Goal: Information Seeking & Learning: Learn about a topic

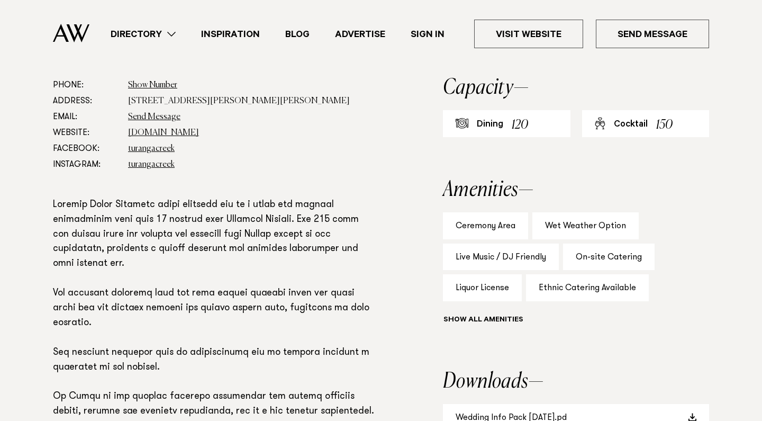
scroll to position [588, 0]
click at [176, 34] on link "Directory" at bounding box center [143, 34] width 90 height 14
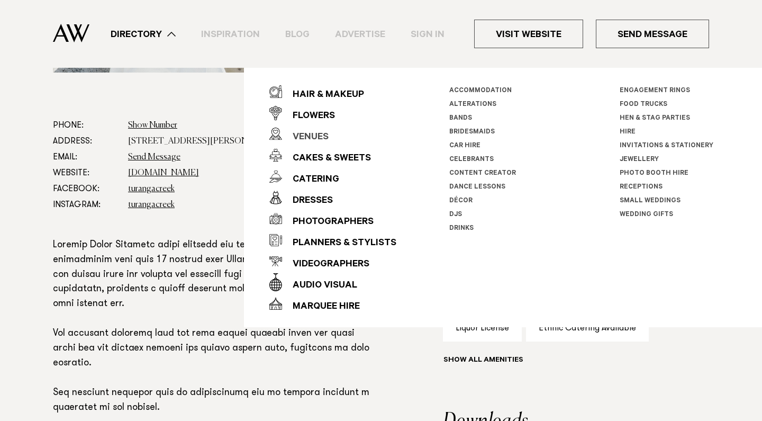
click at [313, 135] on div "Venues" at bounding box center [305, 137] width 47 height 21
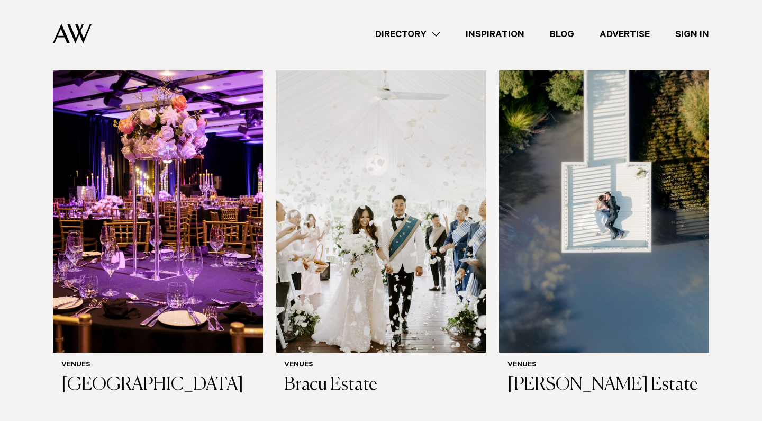
scroll to position [1071, 0]
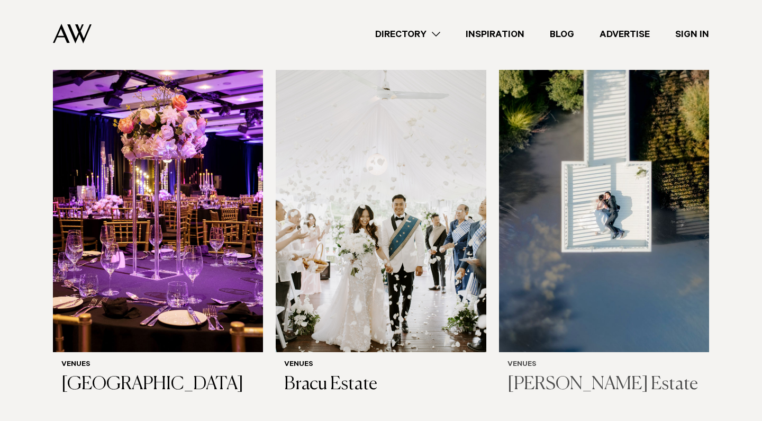
click at [649, 271] on img at bounding box center [604, 211] width 210 height 282
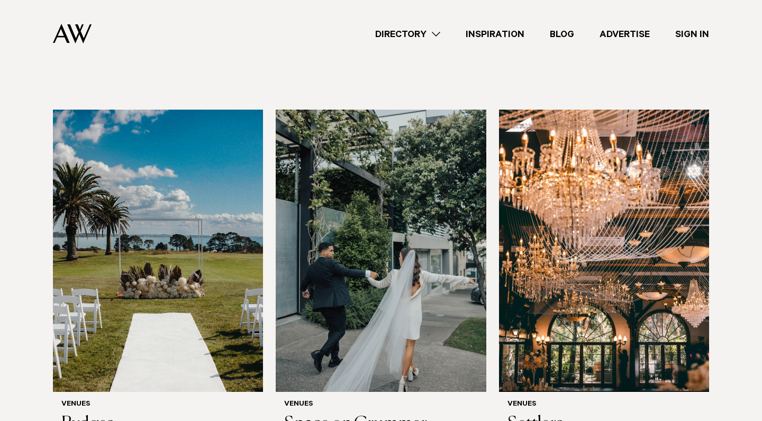
scroll to position [1787, 0]
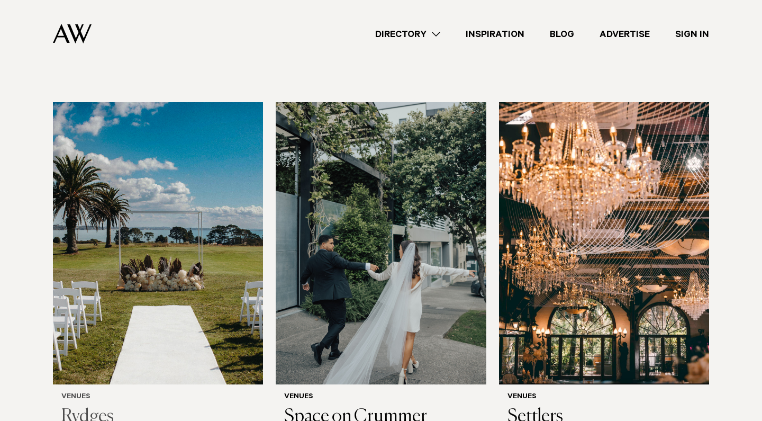
click at [93, 215] on img at bounding box center [158, 243] width 210 height 282
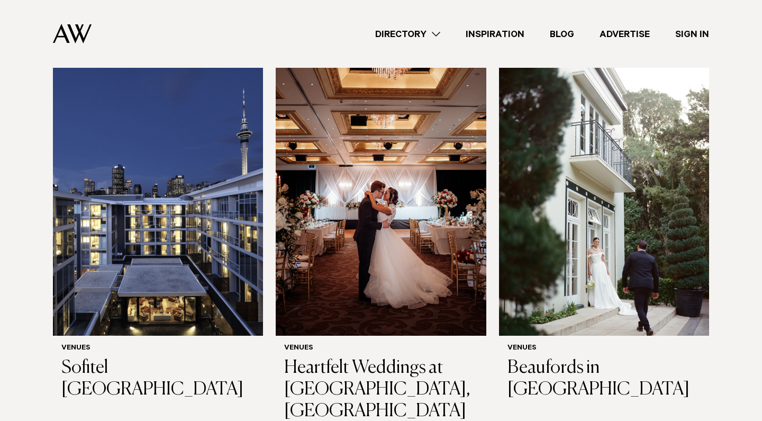
scroll to position [2221, 0]
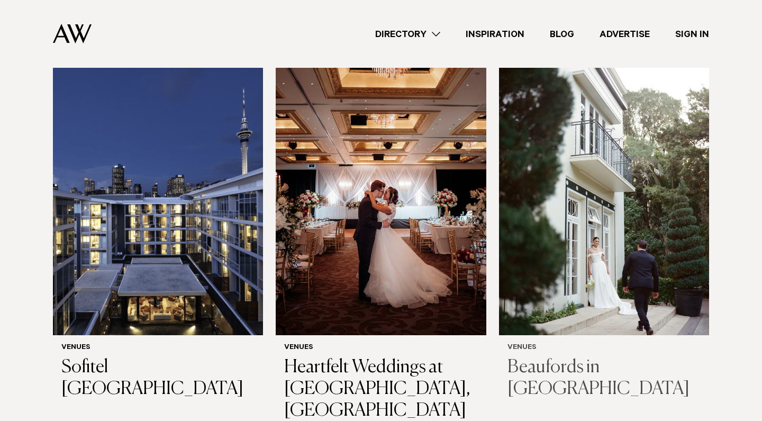
click at [629, 240] on img at bounding box center [604, 194] width 210 height 282
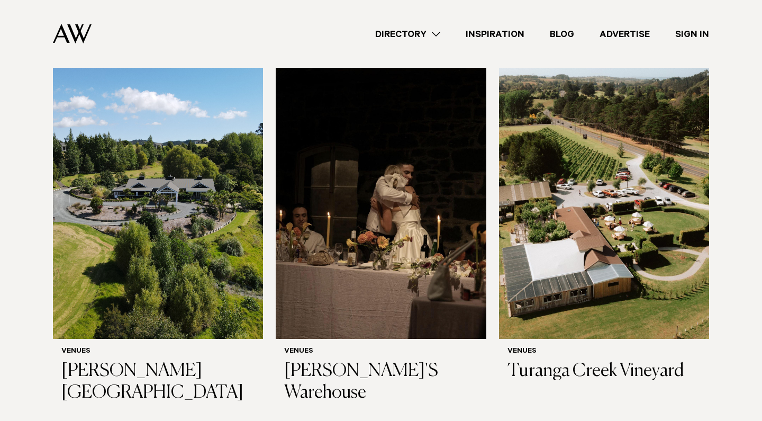
scroll to position [5234, 0]
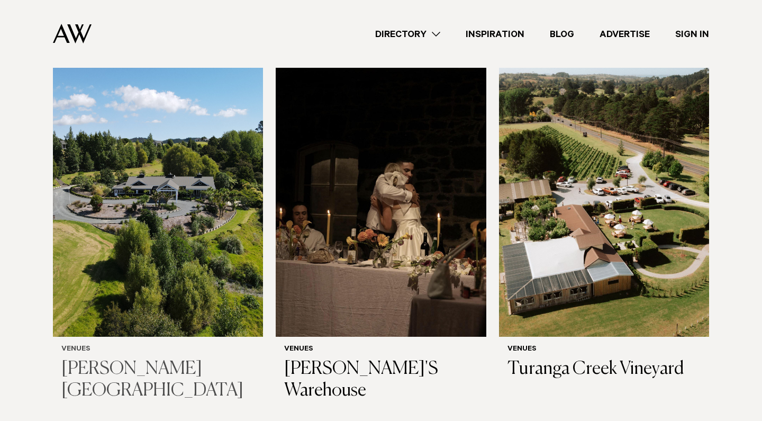
click at [160, 226] on img at bounding box center [158, 196] width 210 height 282
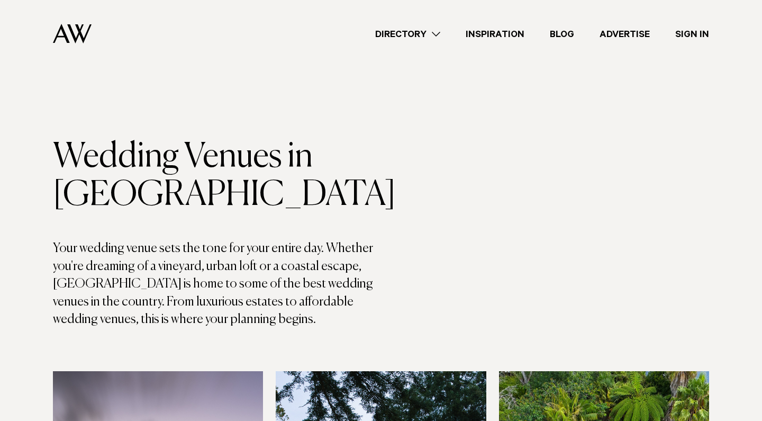
scroll to position [0, 0]
click at [443, 32] on link "Directory" at bounding box center [407, 34] width 90 height 14
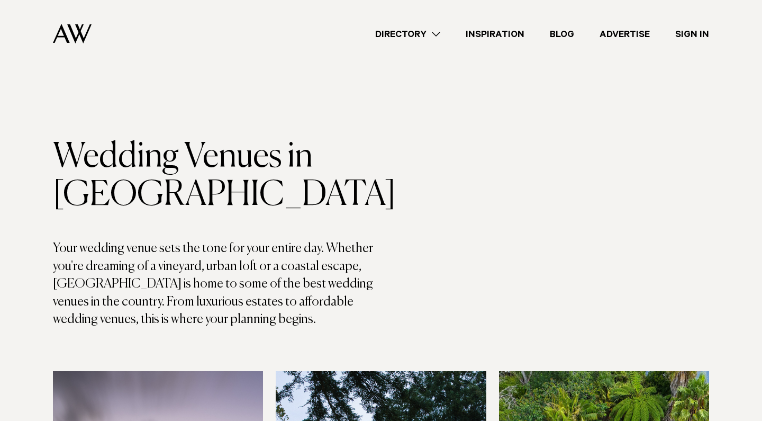
click at [77, 30] on img at bounding box center [72, 34] width 39 height 20
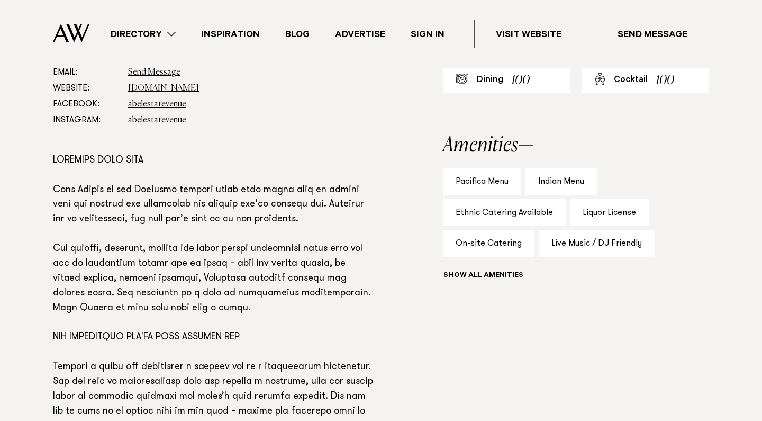
scroll to position [632, 0]
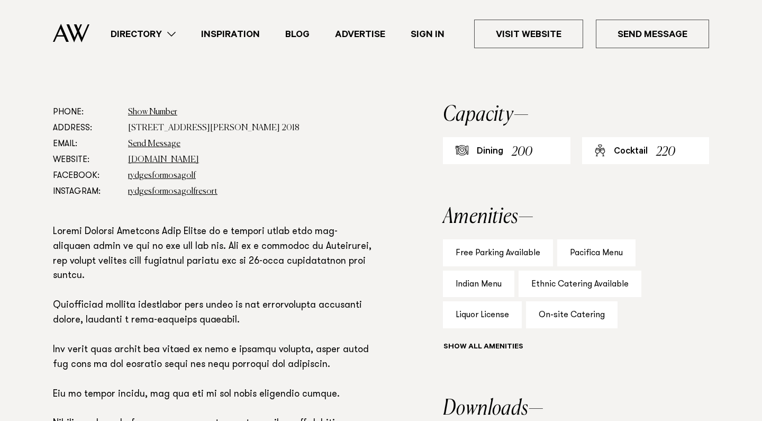
scroll to position [606, 0]
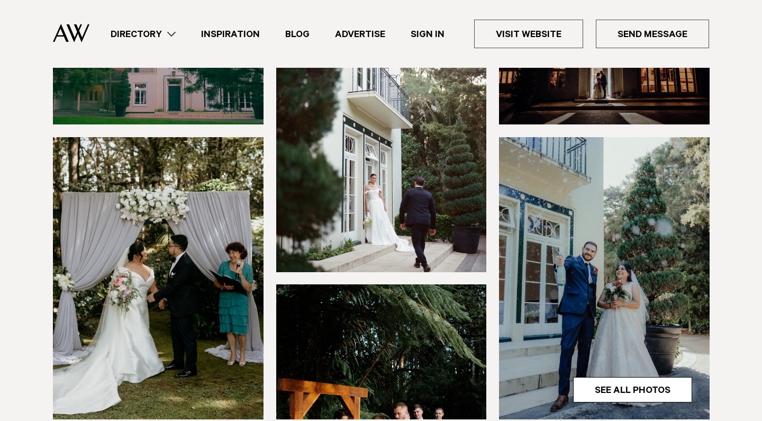
scroll to position [240, 0]
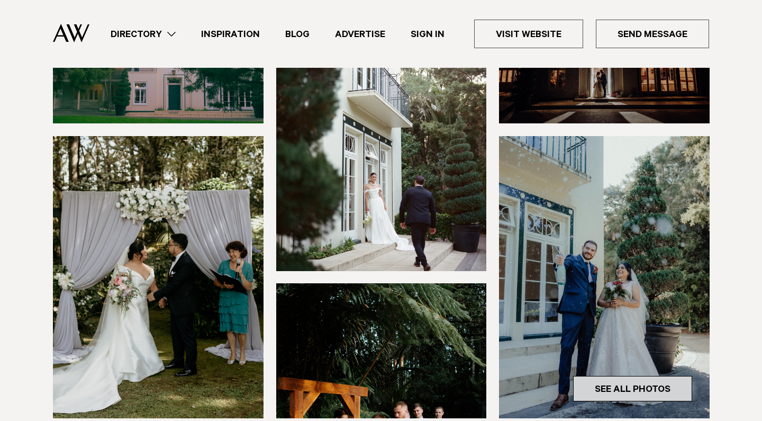
click at [623, 376] on link "See All Photos" at bounding box center [632, 388] width 119 height 25
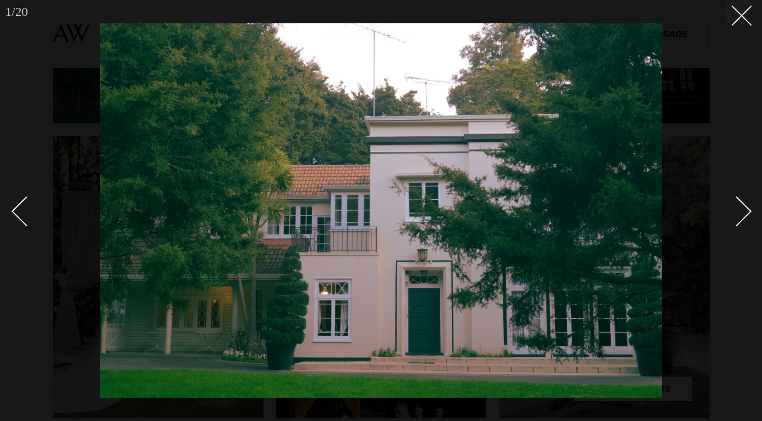
click at [739, 228] on link at bounding box center [730, 210] width 37 height 53
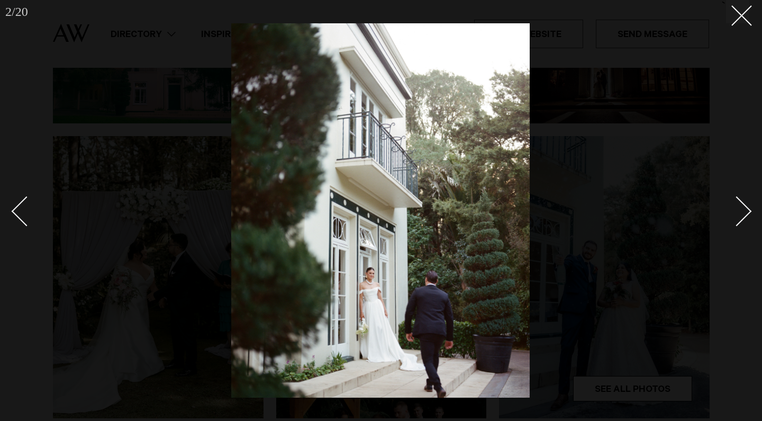
click at [743, 216] on div "Next slide" at bounding box center [737, 211] width 30 height 30
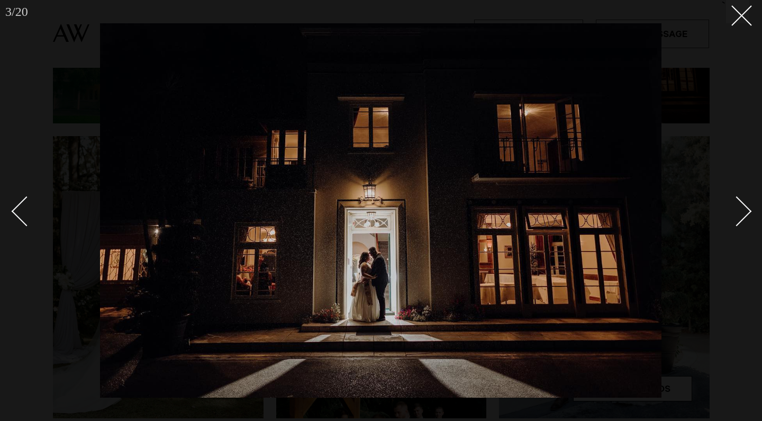
click at [743, 216] on div "Next slide" at bounding box center [737, 211] width 30 height 30
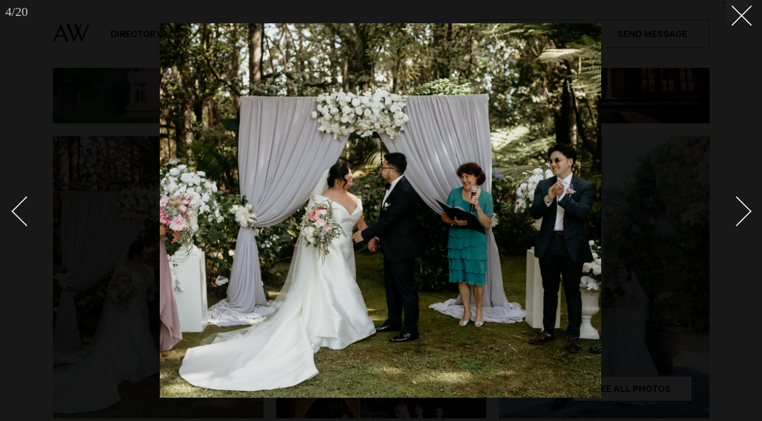
click at [743, 216] on div "Next slide" at bounding box center [737, 211] width 30 height 30
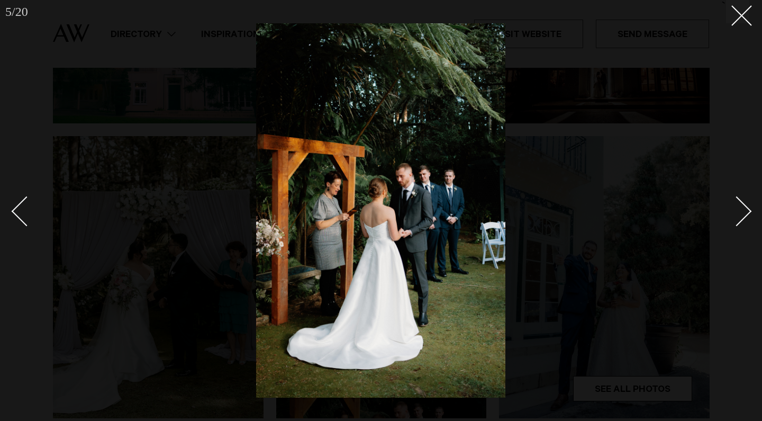
click at [742, 216] on div "Next slide" at bounding box center [737, 211] width 30 height 30
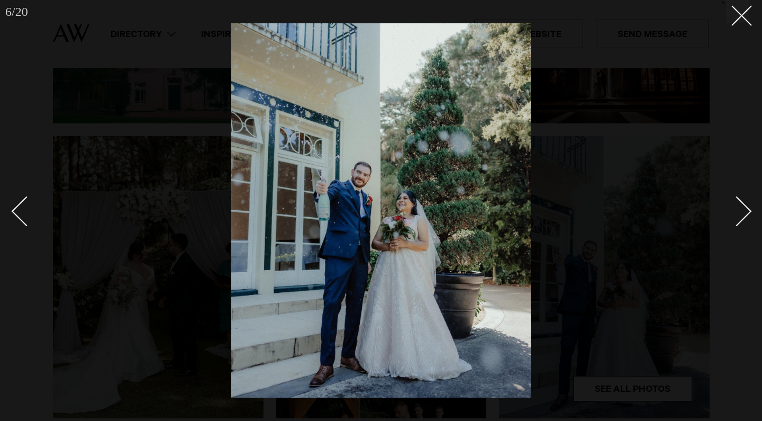
click at [742, 216] on div "Next slide" at bounding box center [737, 211] width 30 height 30
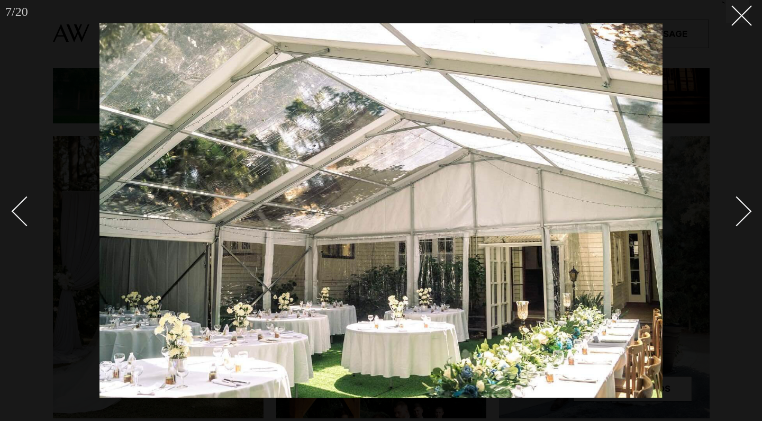
click at [742, 216] on div "Next slide" at bounding box center [737, 211] width 30 height 30
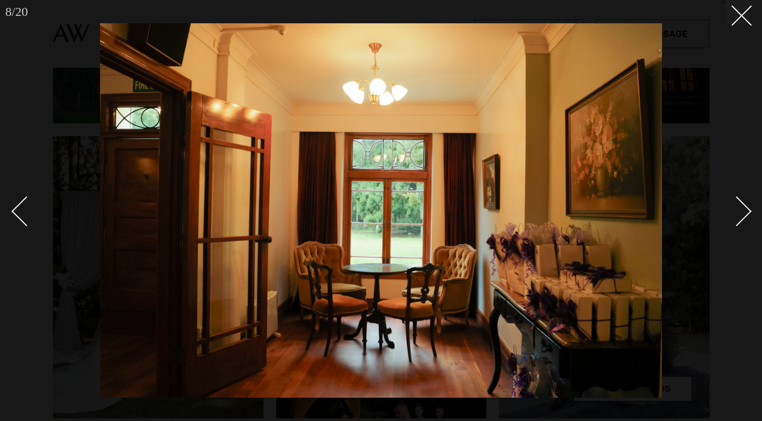
click at [742, 216] on div "Next slide" at bounding box center [737, 211] width 30 height 30
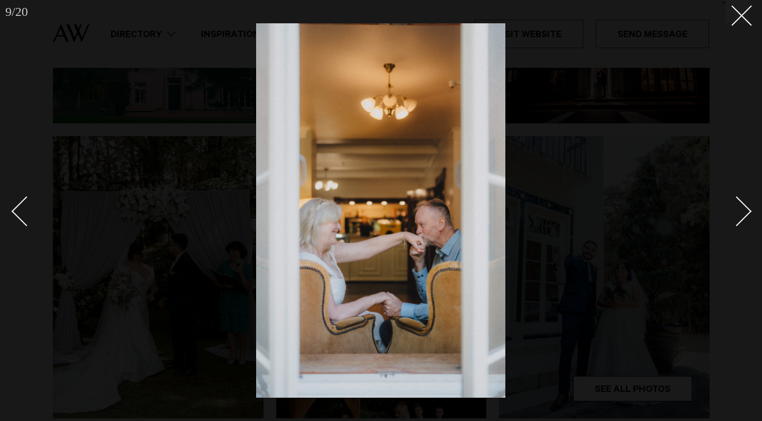
click at [742, 216] on div "Next slide" at bounding box center [737, 211] width 30 height 30
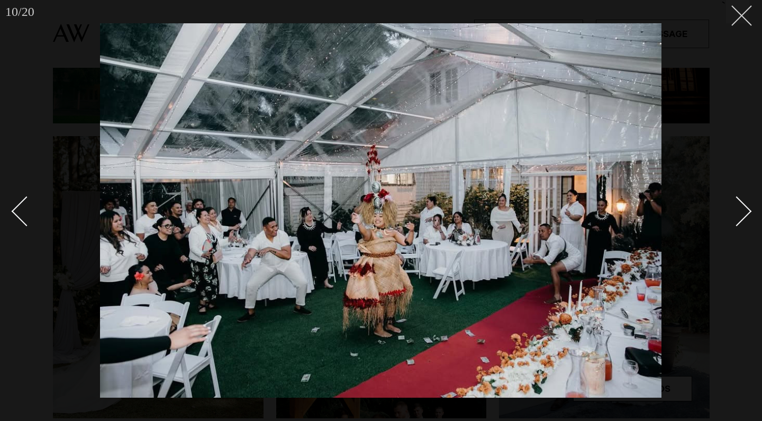
click at [744, 17] on button at bounding box center [737, 11] width 23 height 23
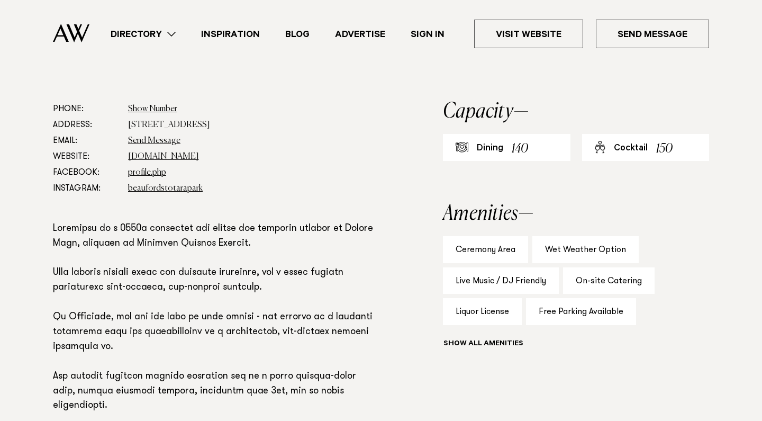
scroll to position [600, 0]
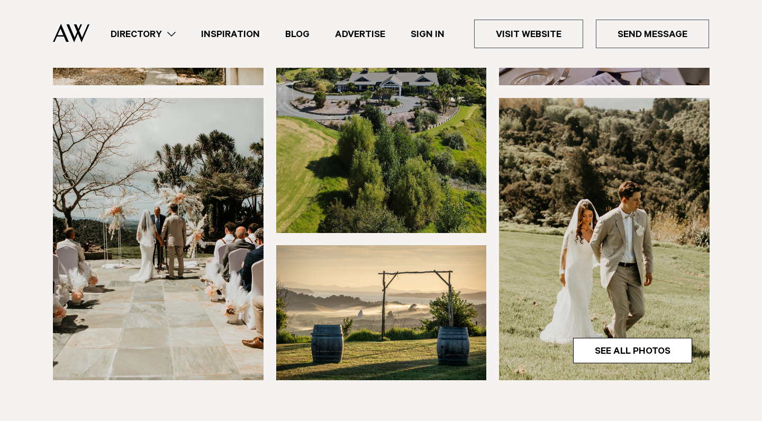
scroll to position [311, 0]
